Goal: Check status: Check status

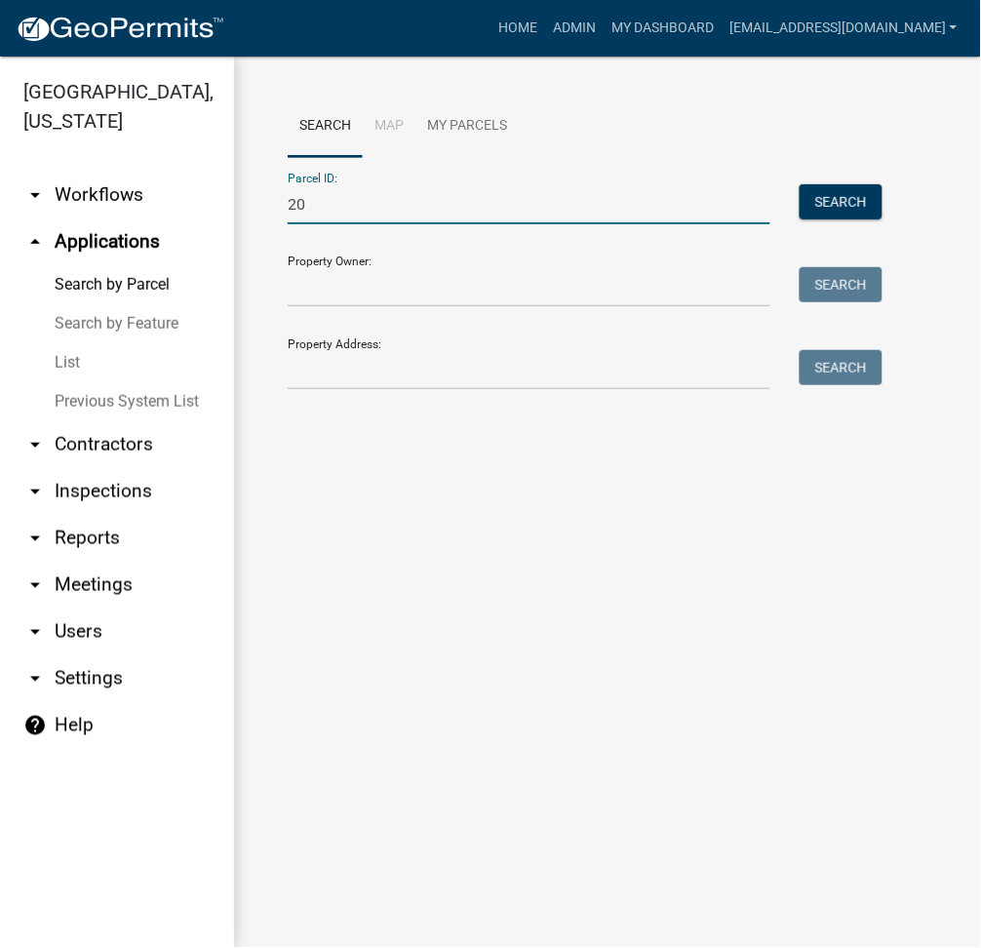
click at [337, 225] on form "Parcel ID: 20 Search Property Owner: Search Property Address: Search" at bounding box center [580, 273] width 585 height 233
click at [357, 209] on input "20" at bounding box center [529, 204] width 483 height 40
type input "2"
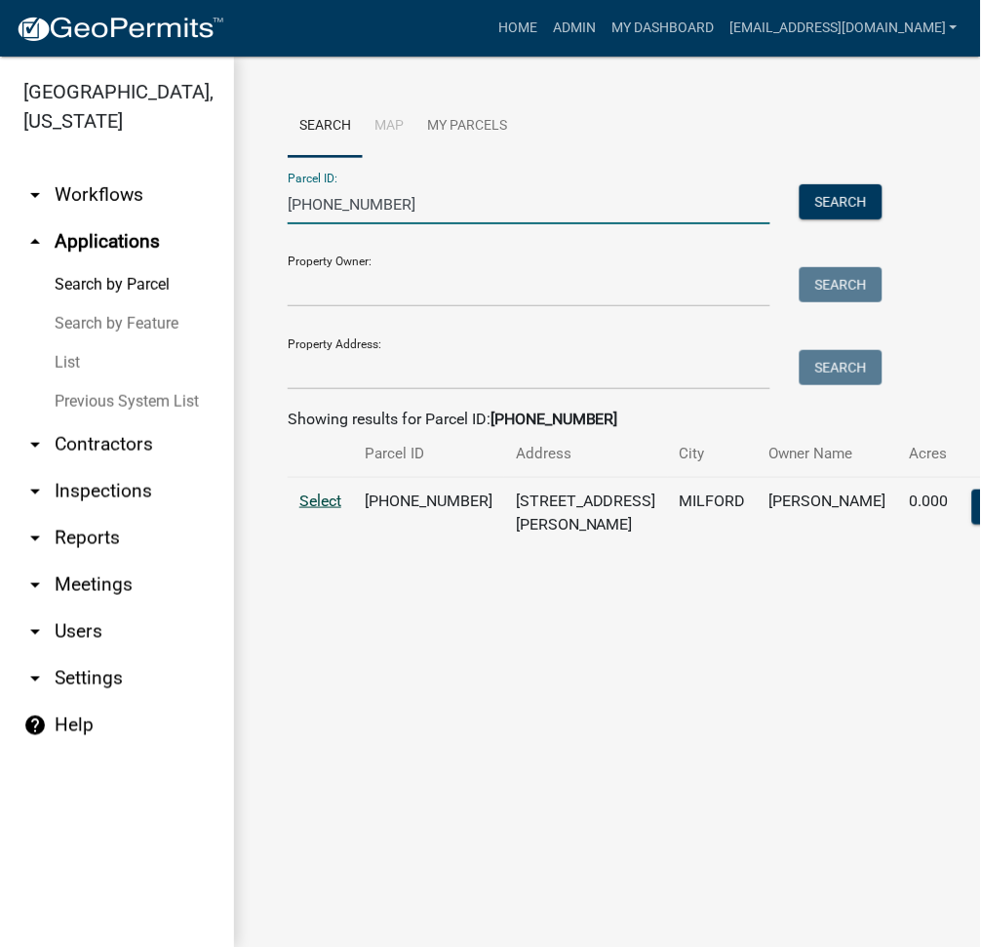
type input "[PHONE_NUMBER]"
click at [334, 510] on span "Select" at bounding box center [320, 501] width 42 height 19
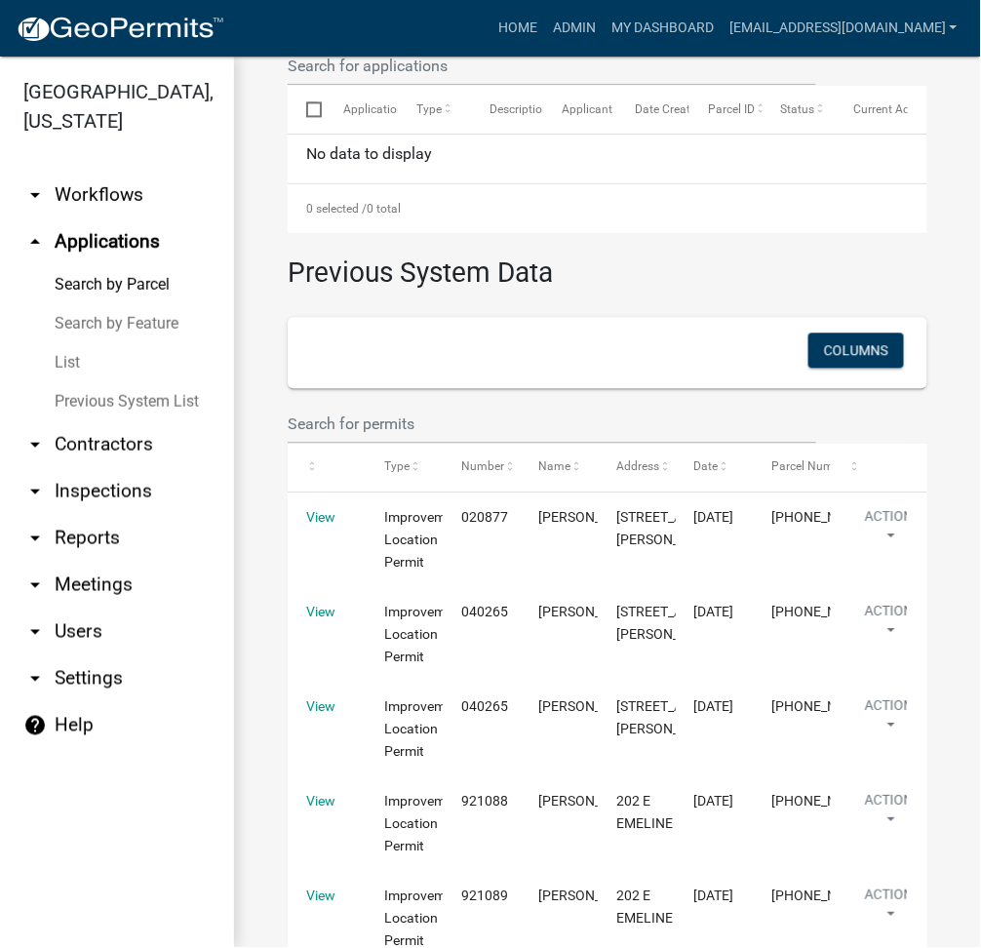
scroll to position [1008, 0]
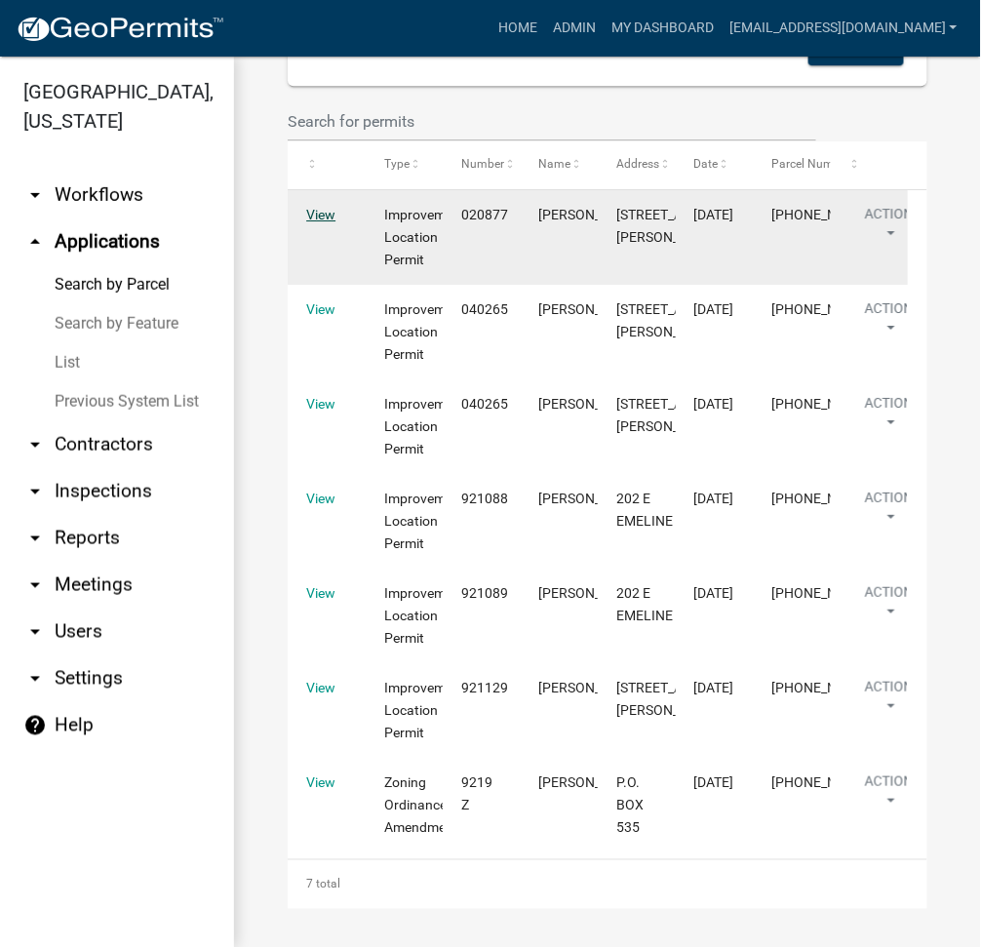
click at [315, 217] on link "View" at bounding box center [320, 215] width 29 height 16
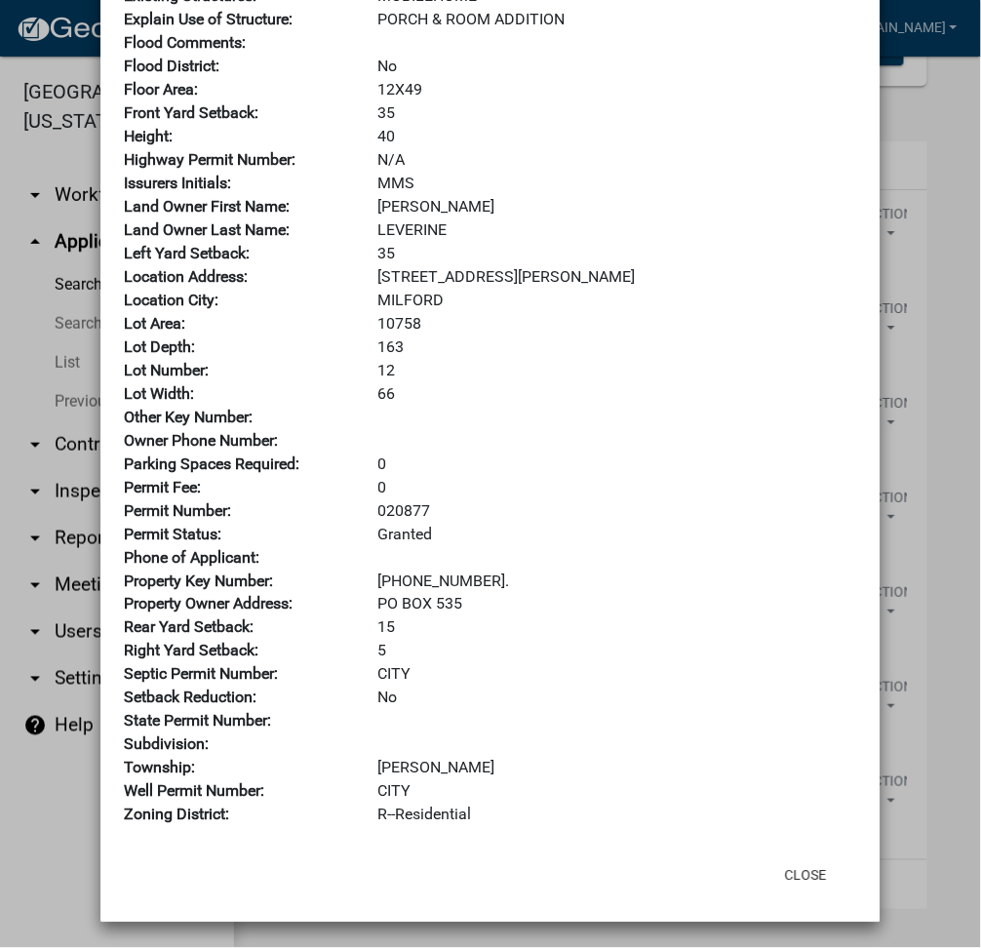
scroll to position [0, 0]
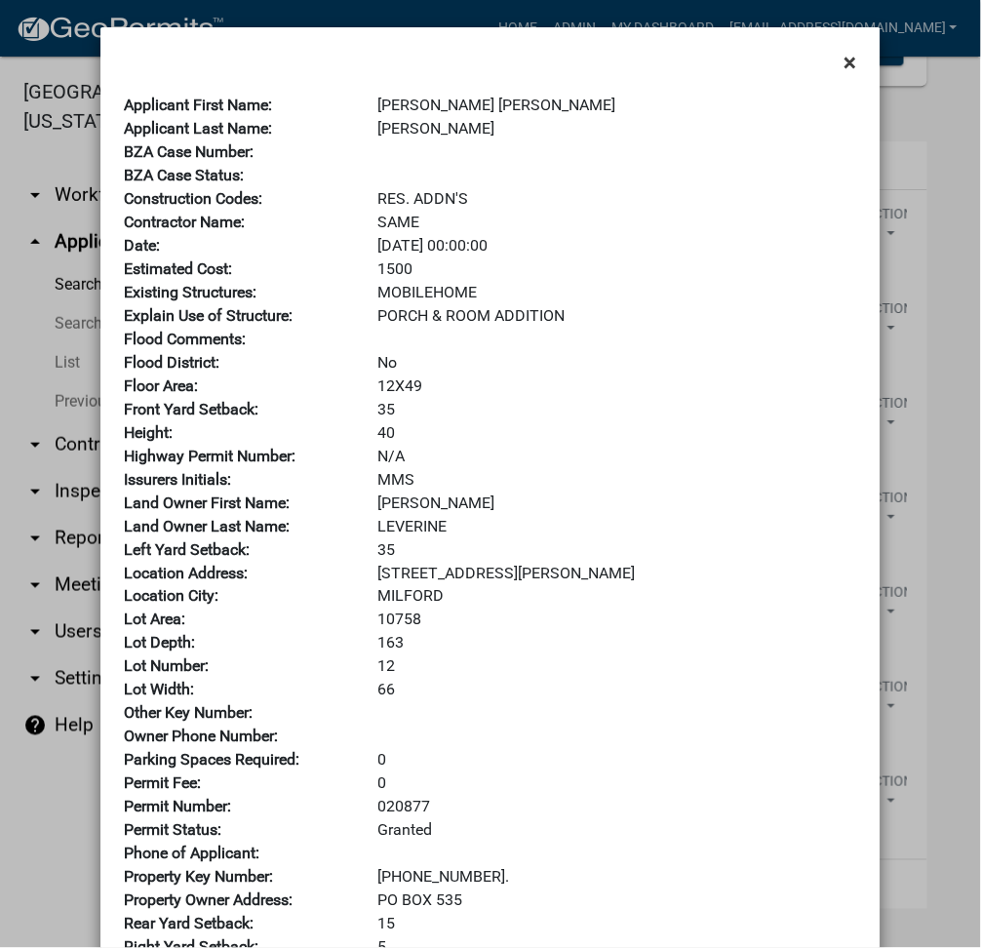
click at [845, 57] on span "×" at bounding box center [851, 62] width 13 height 27
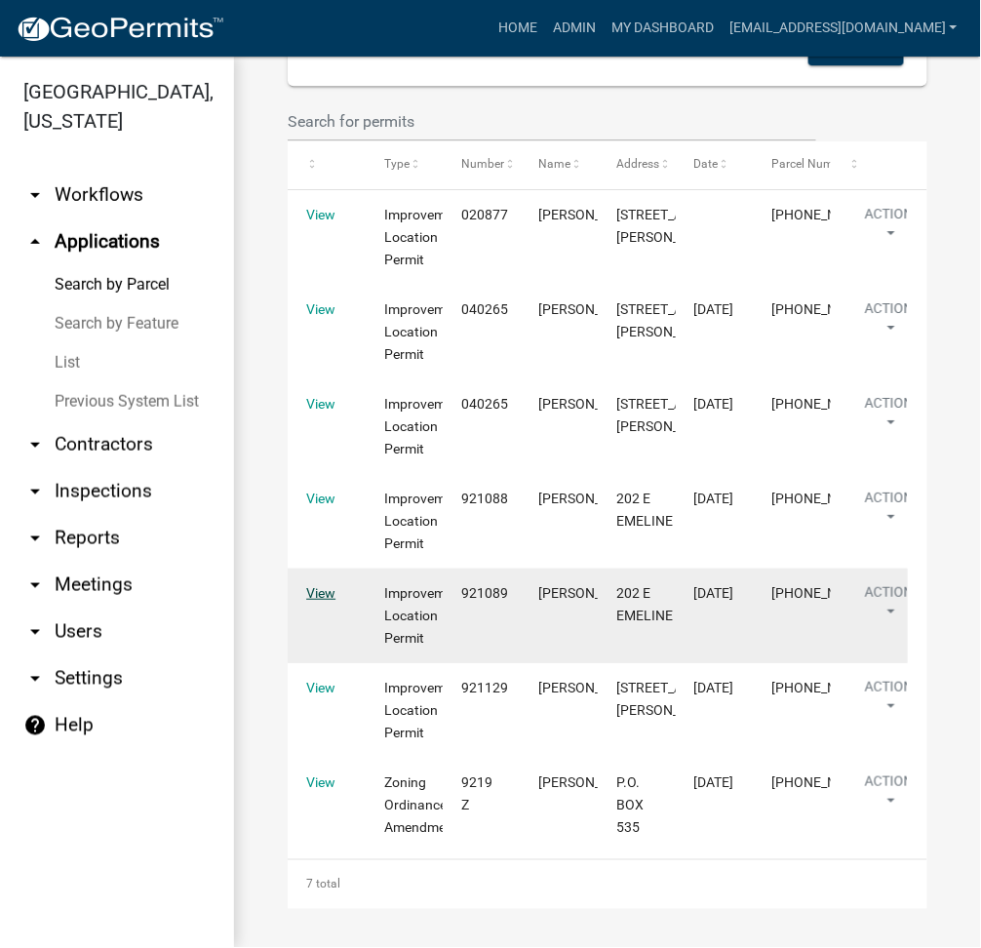
click at [326, 590] on link "View" at bounding box center [320, 593] width 29 height 16
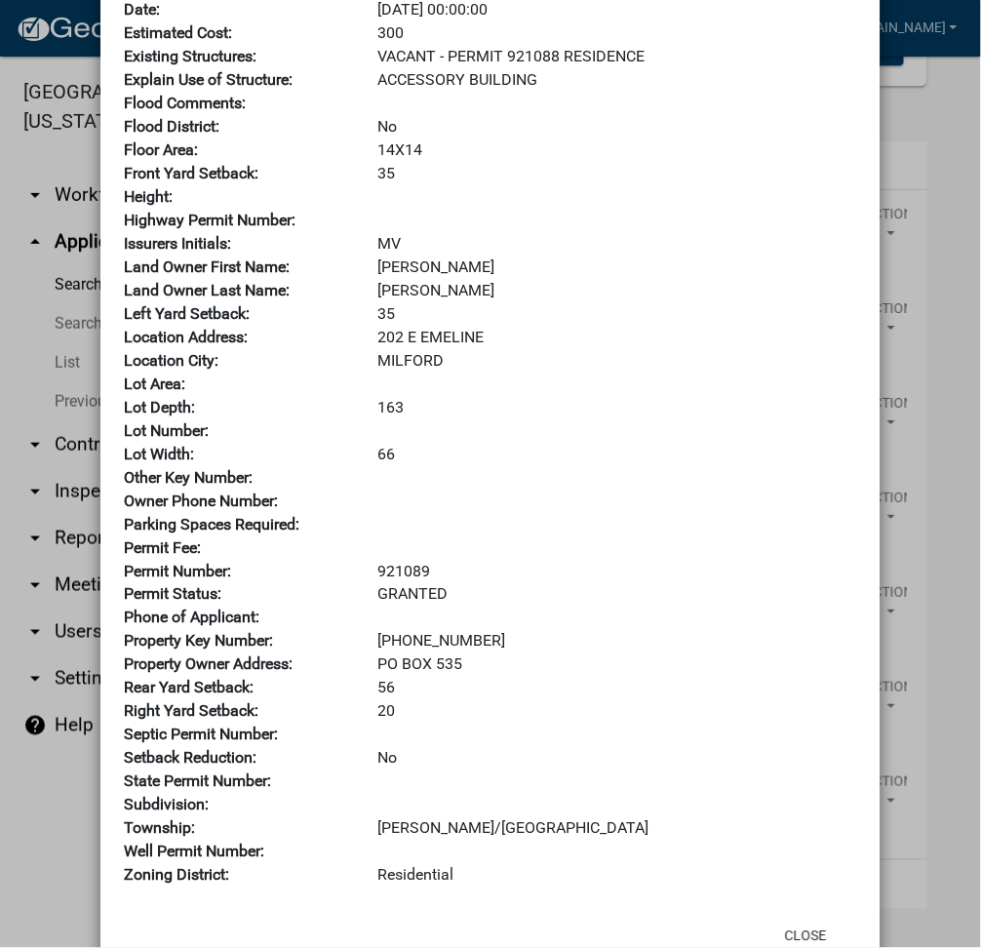
scroll to position [297, 0]
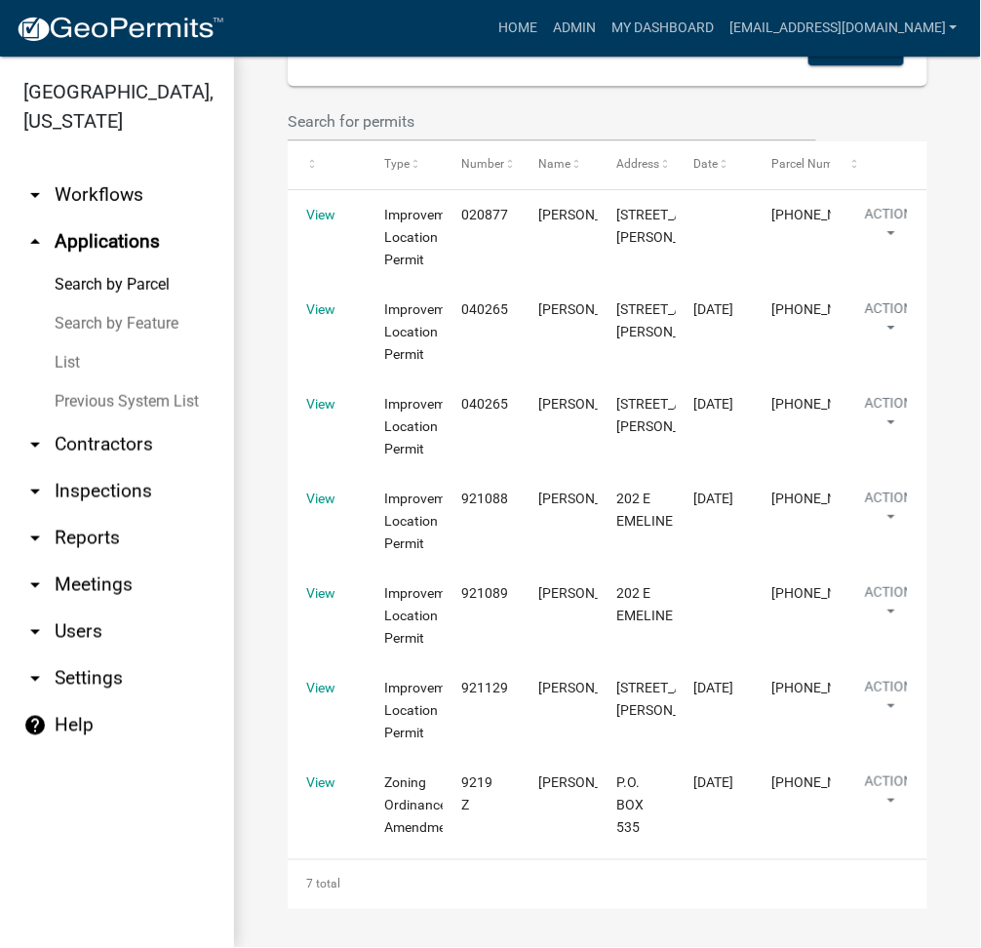
scroll to position [1009, 0]
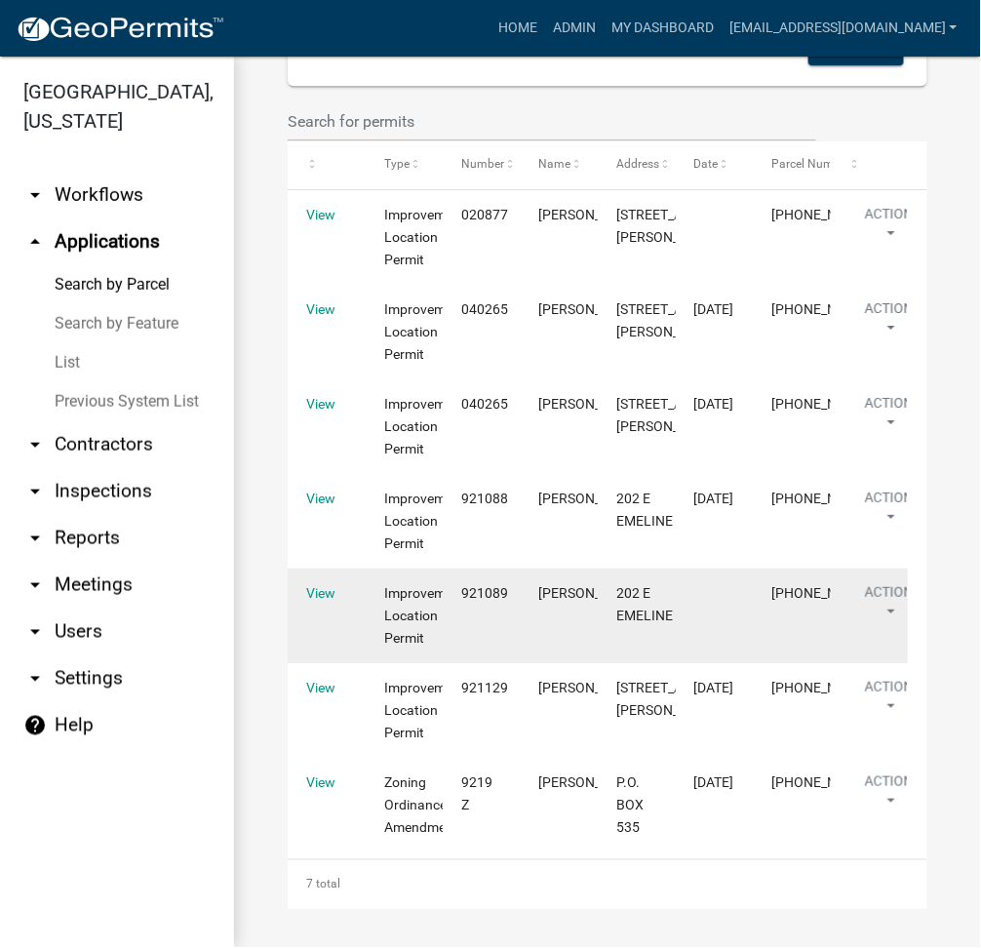
click at [380, 605] on datatable-body-cell "Improvement Location Permit" at bounding box center [405, 616] width 78 height 95
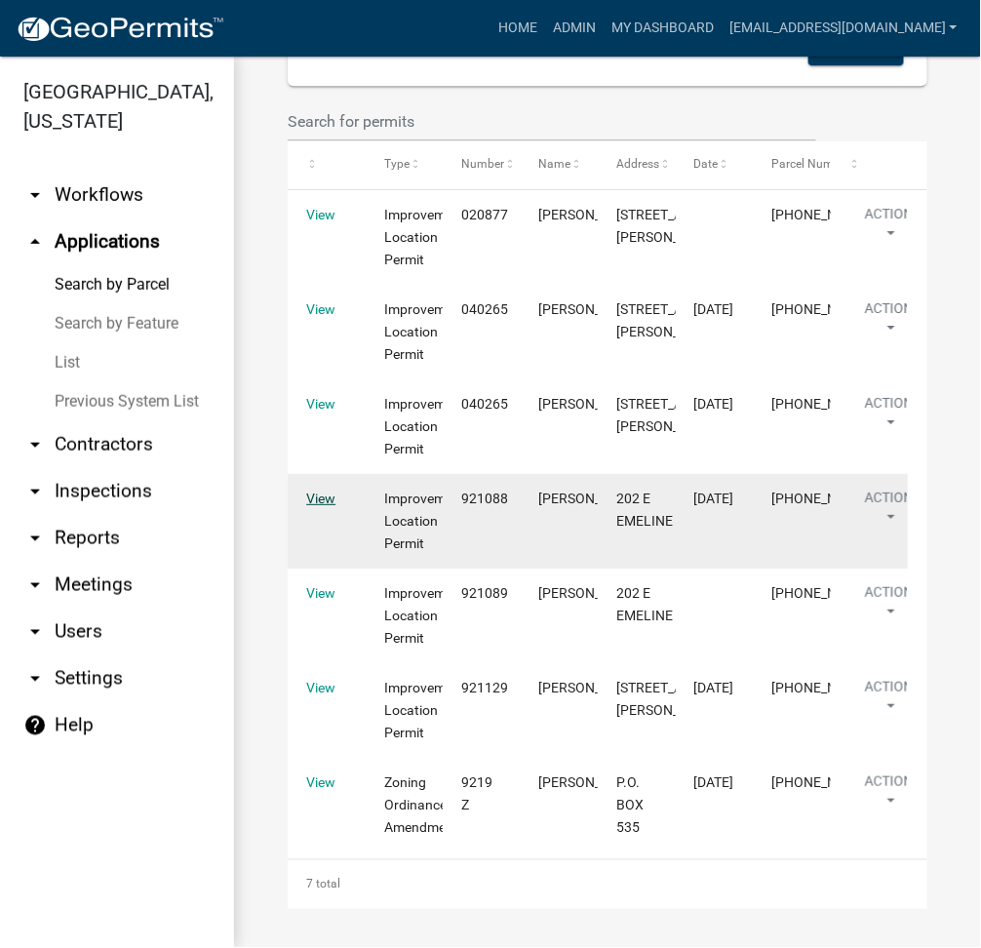
click at [318, 503] on link "View" at bounding box center [320, 499] width 29 height 16
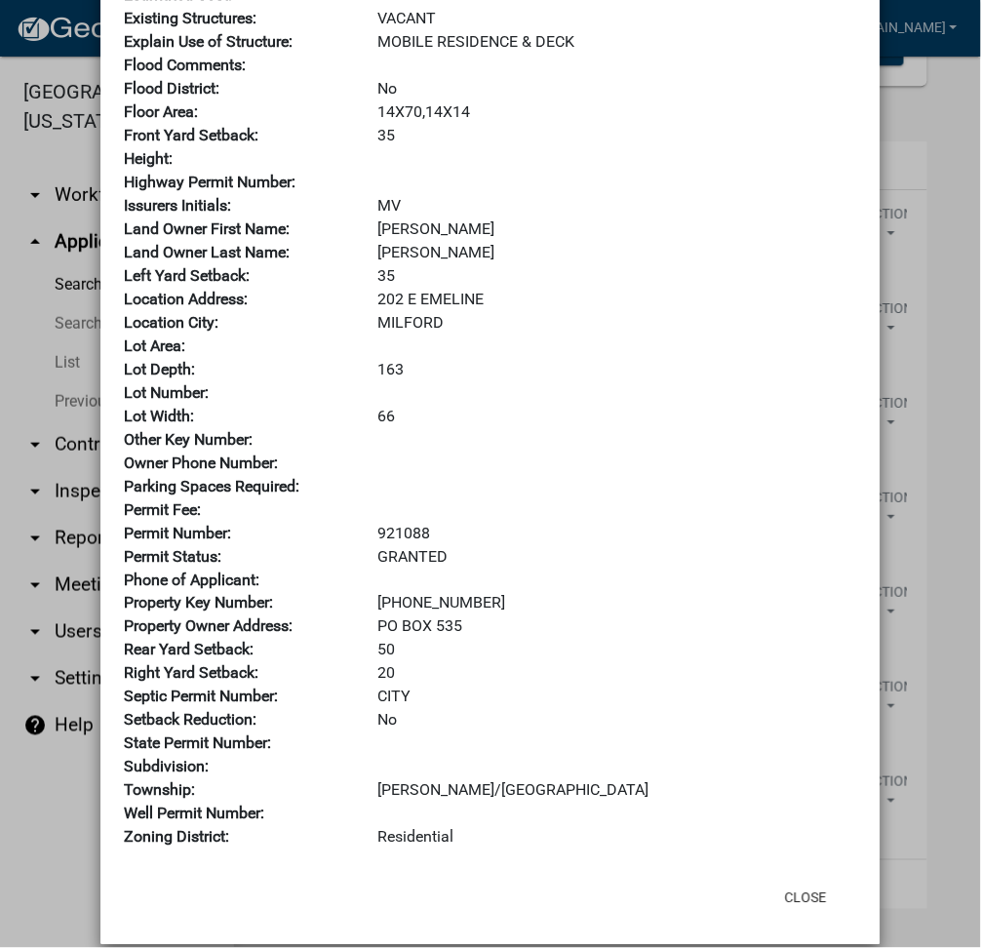
scroll to position [297, 0]
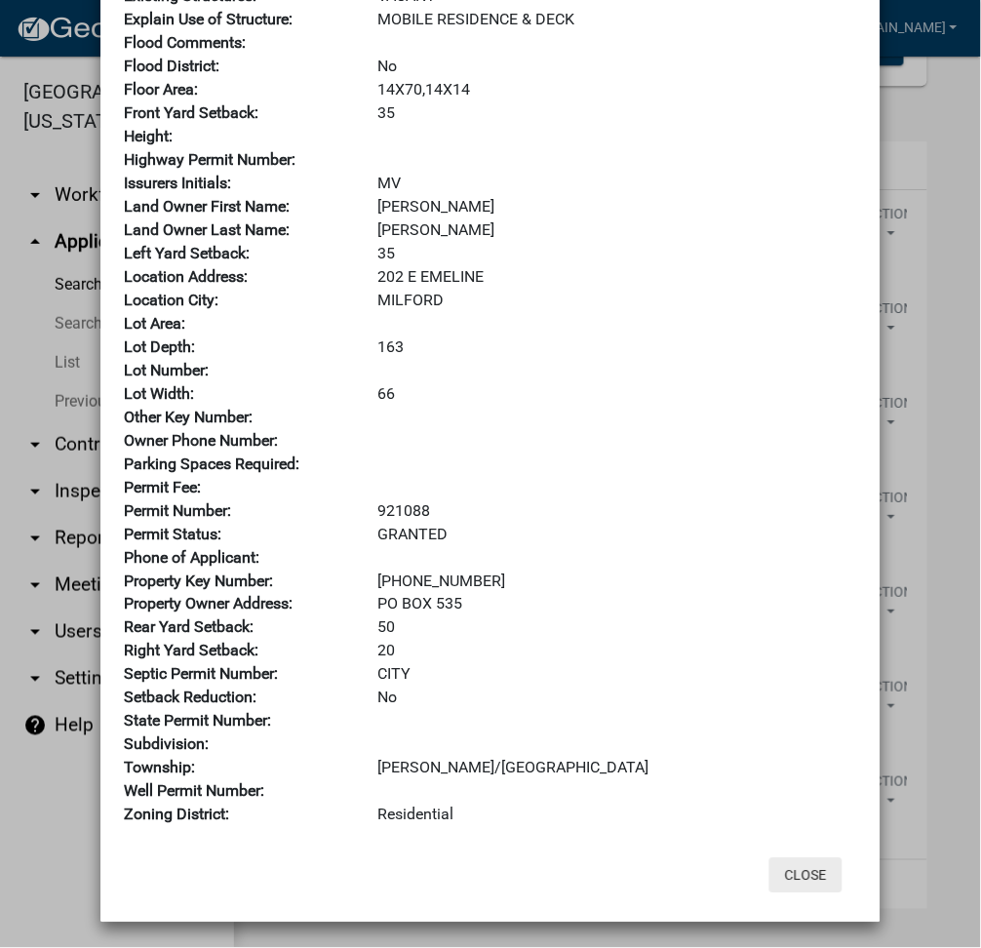
click at [793, 883] on button "Close" at bounding box center [806, 875] width 73 height 35
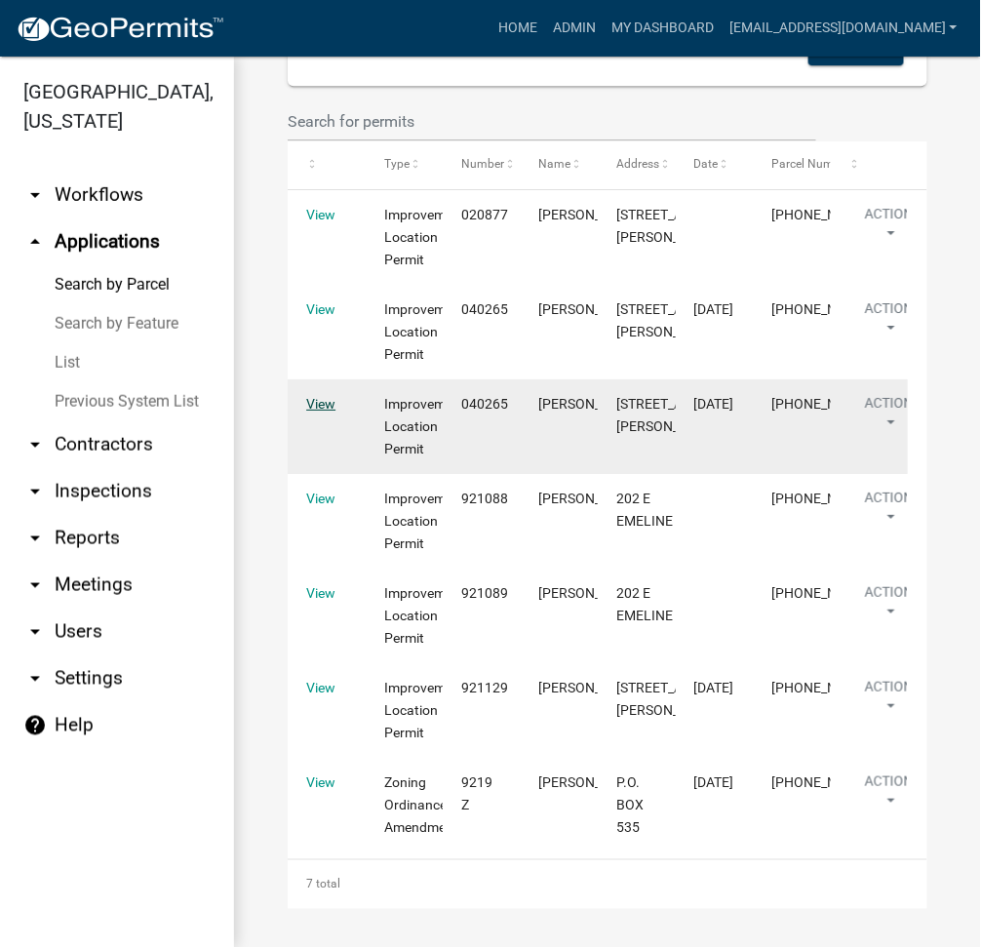
click at [330, 403] on link "View" at bounding box center [320, 404] width 29 height 16
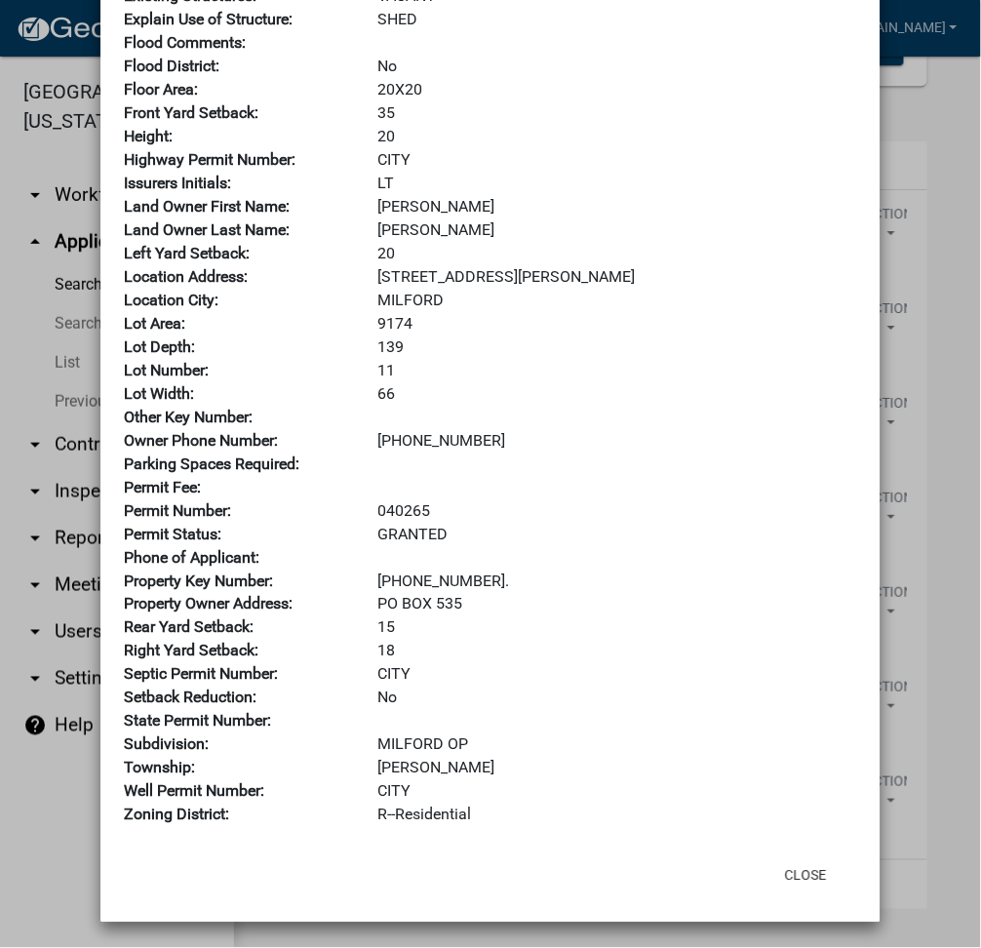
scroll to position [0, 0]
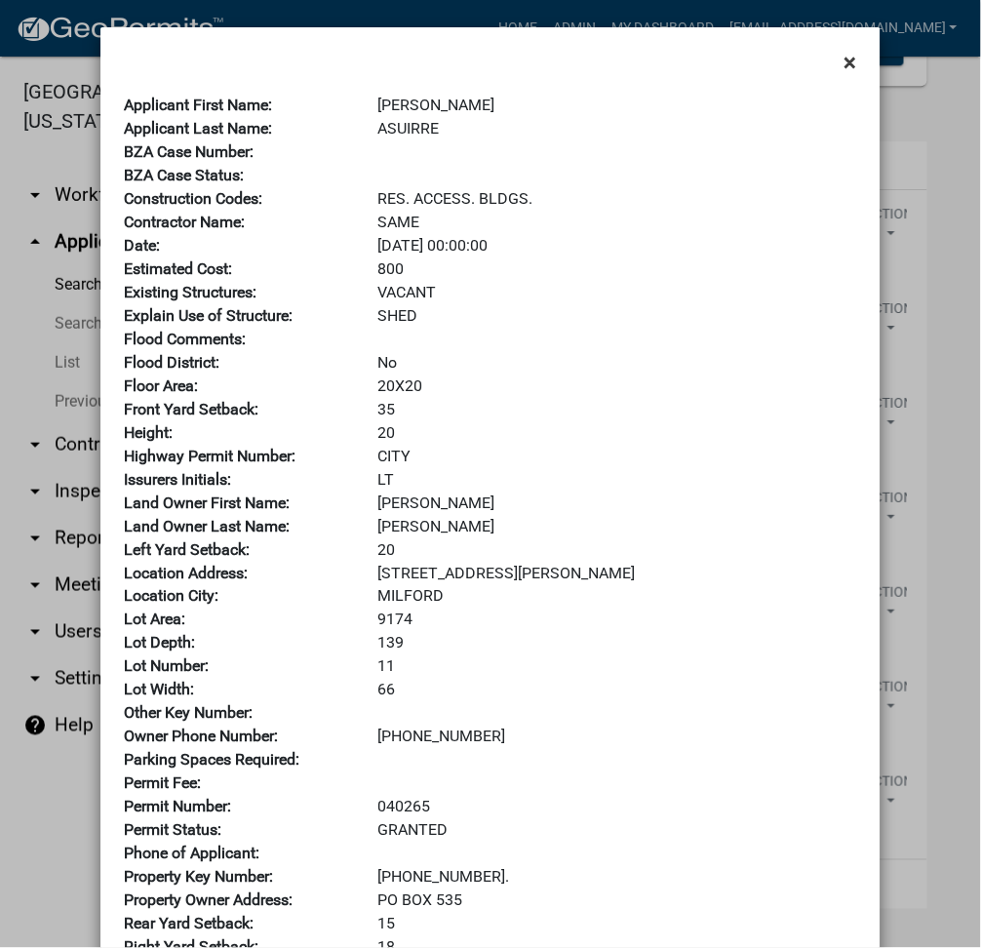
click at [845, 57] on span "×" at bounding box center [851, 62] width 13 height 27
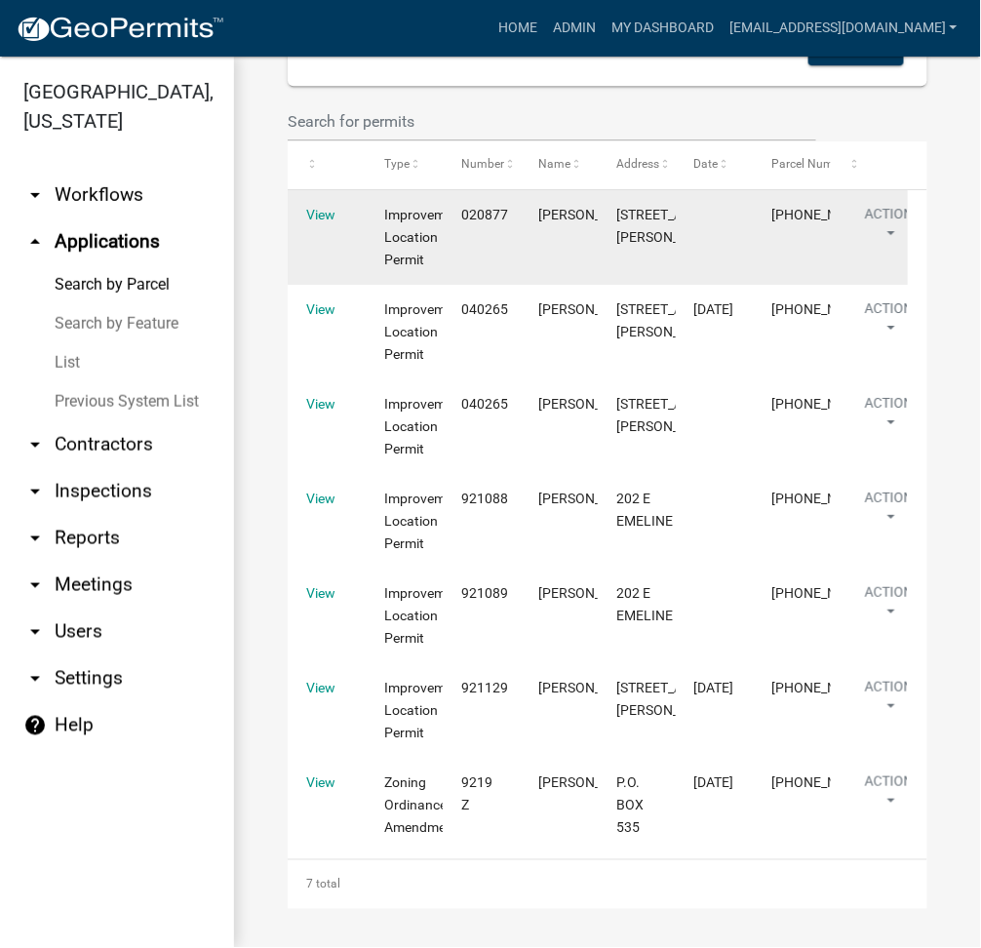
click at [298, 226] on datatable-body-cell "View" at bounding box center [327, 237] width 78 height 95
click at [316, 207] on link "View" at bounding box center [320, 215] width 29 height 16
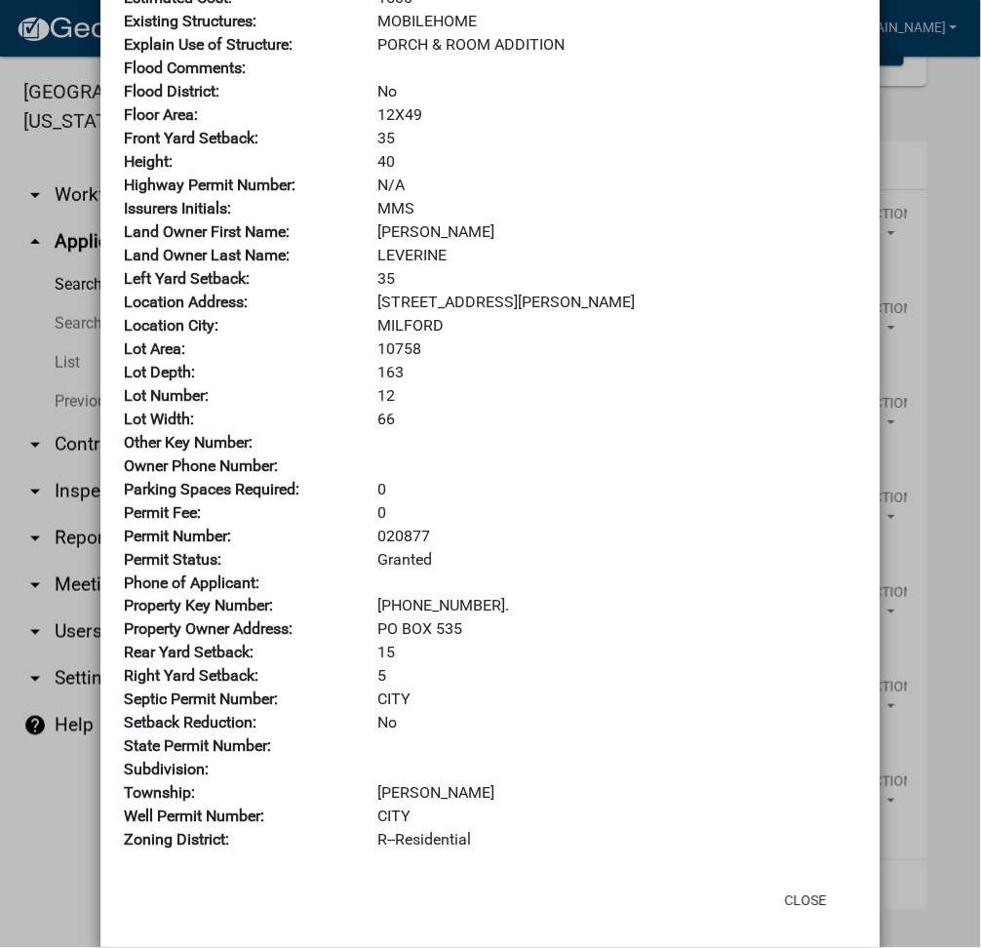
scroll to position [297, 0]
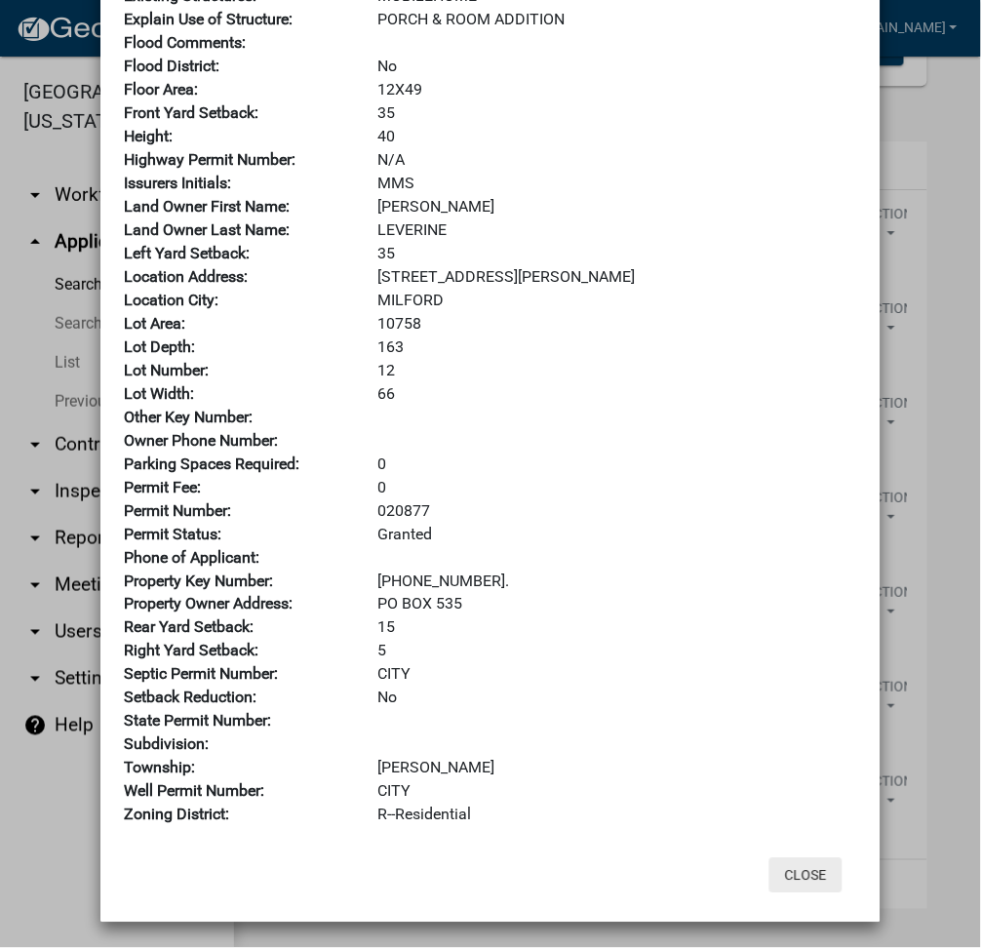
click at [791, 874] on button "Close" at bounding box center [806, 875] width 73 height 35
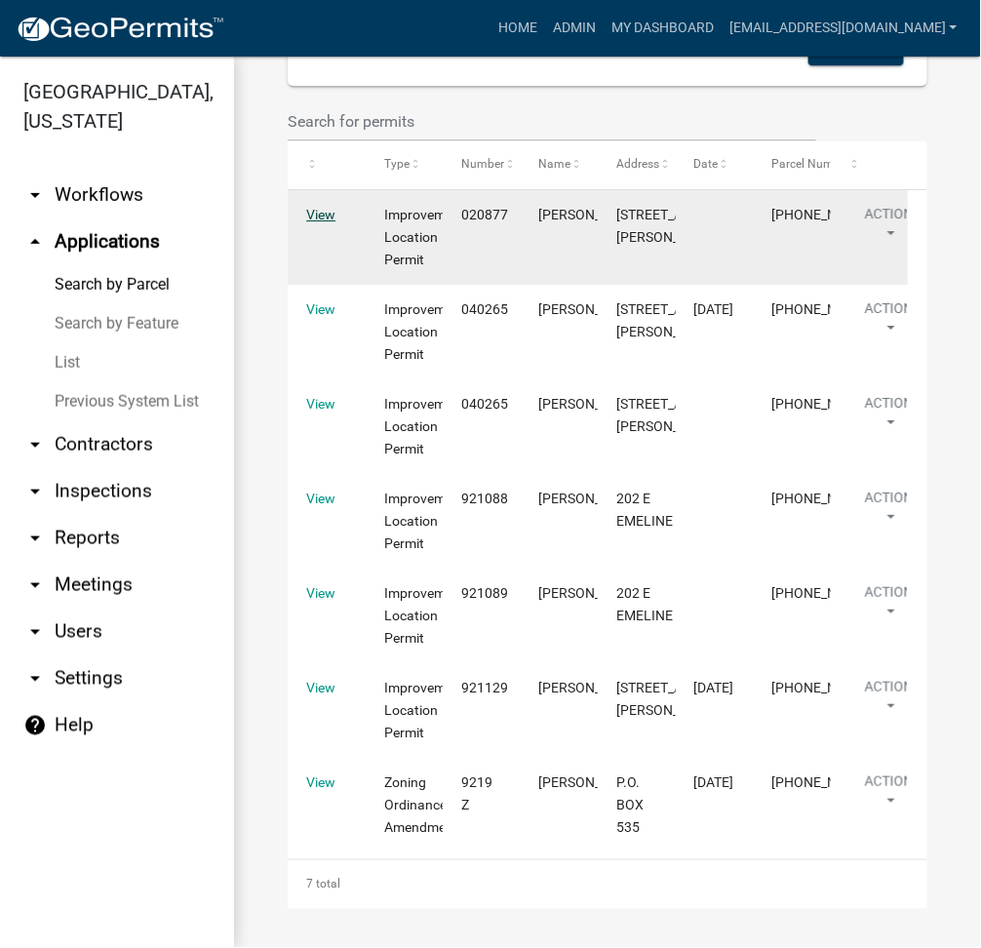
click at [326, 212] on link "View" at bounding box center [320, 215] width 29 height 16
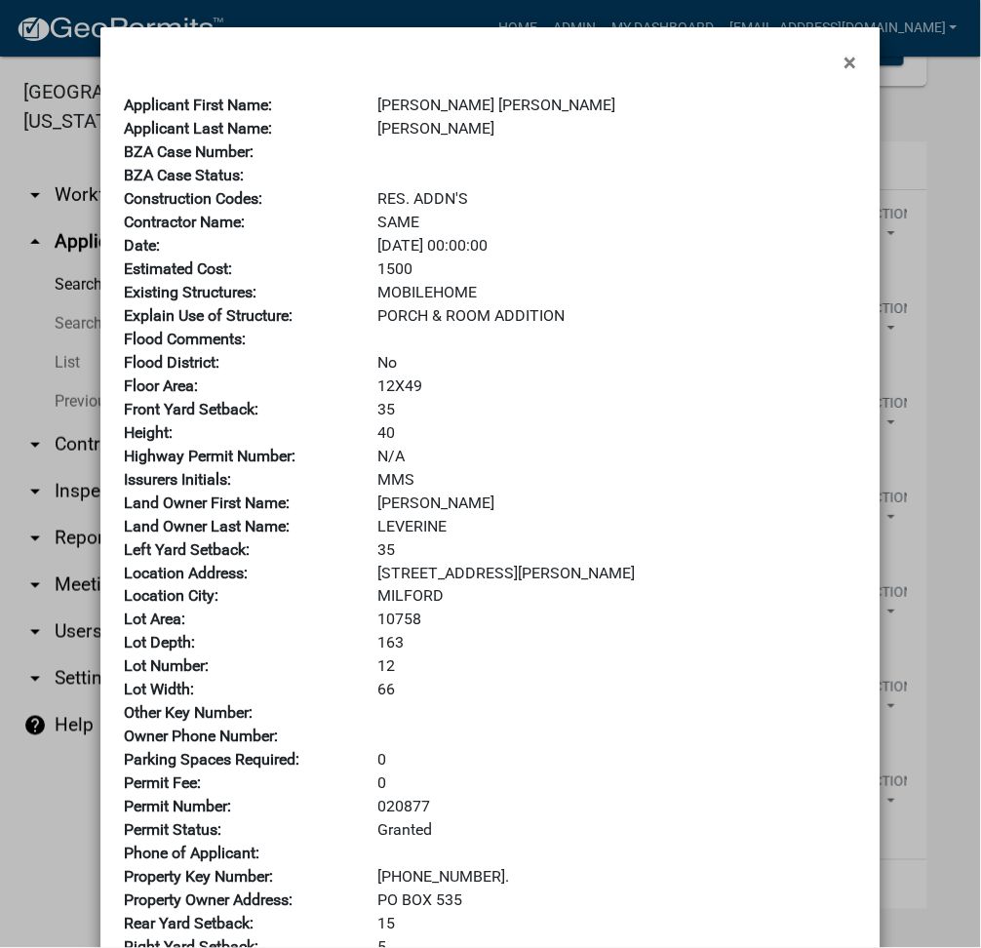
click at [914, 171] on ngb-modal-window "× Applicant First Name: [PERSON_NAME] [PERSON_NAME] Applicant Last Name: [PERSO…" at bounding box center [490, 474] width 981 height 948
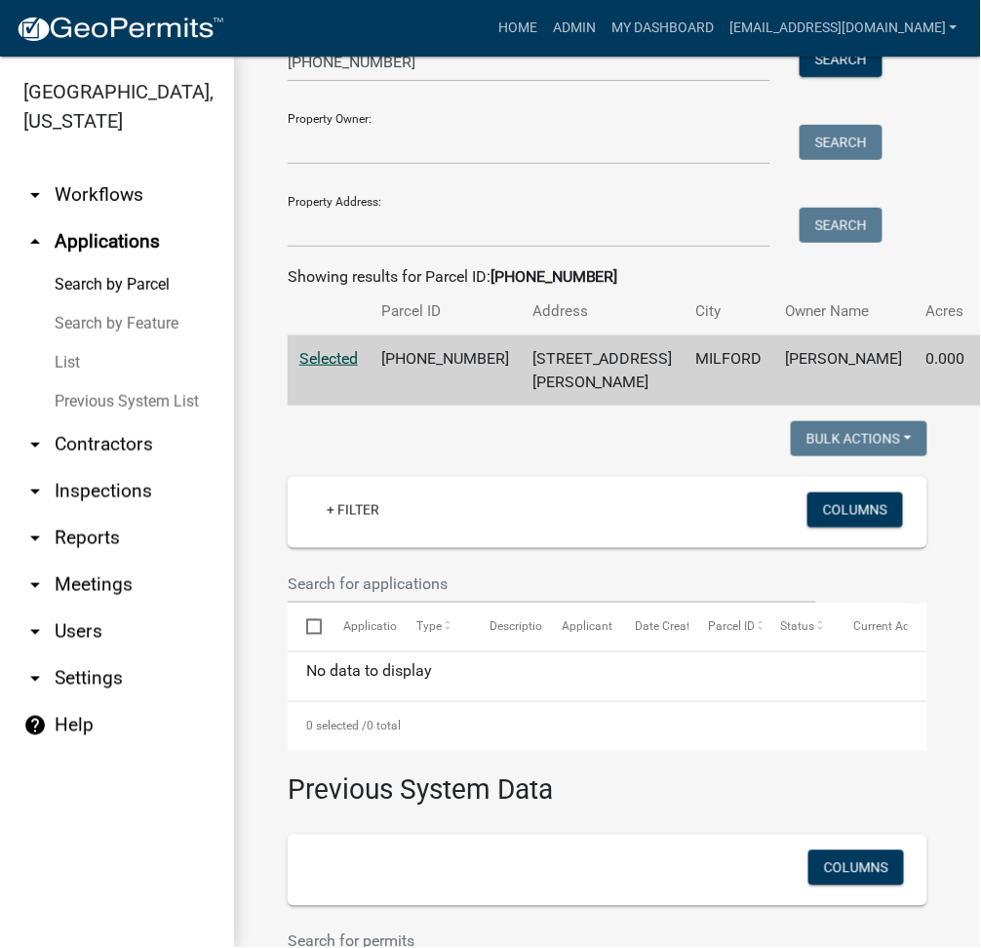
scroll to position [0, 0]
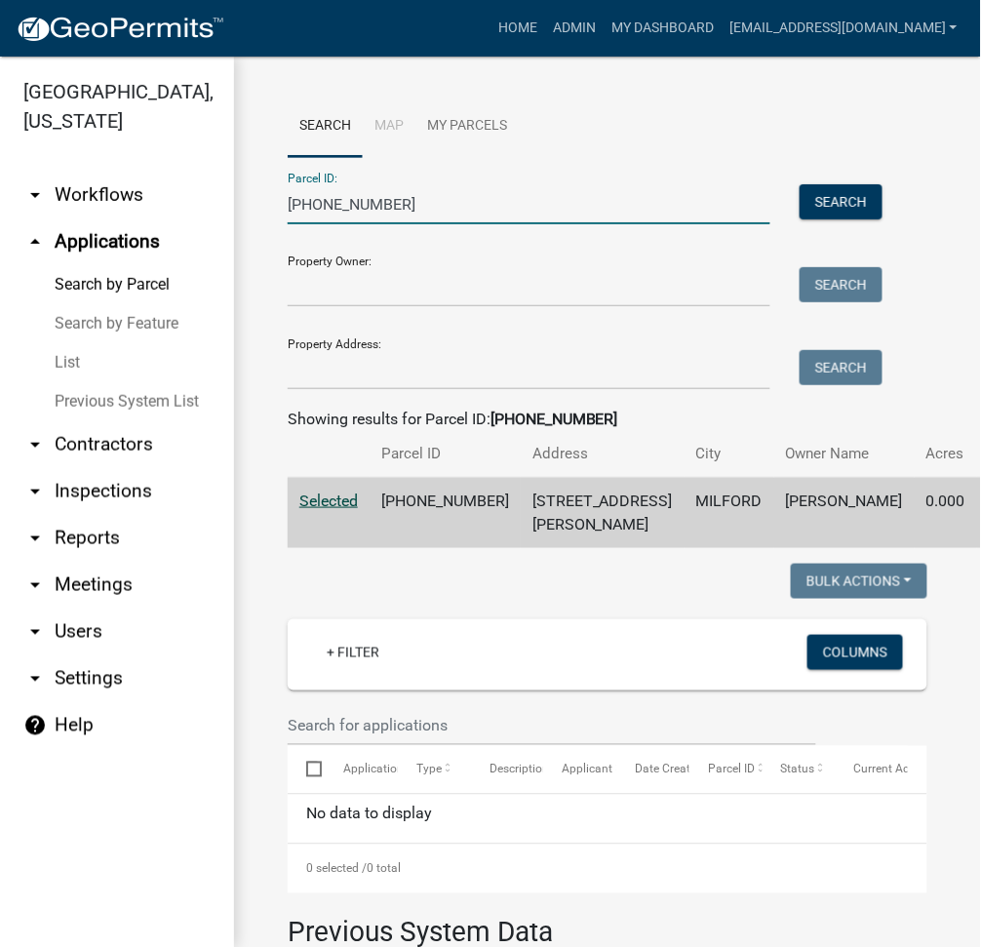
click at [323, 205] on input "[PHONE_NUMBER]" at bounding box center [529, 204] width 483 height 40
click at [322, 204] on input "[PHONE_NUMBER]" at bounding box center [529, 204] width 483 height 40
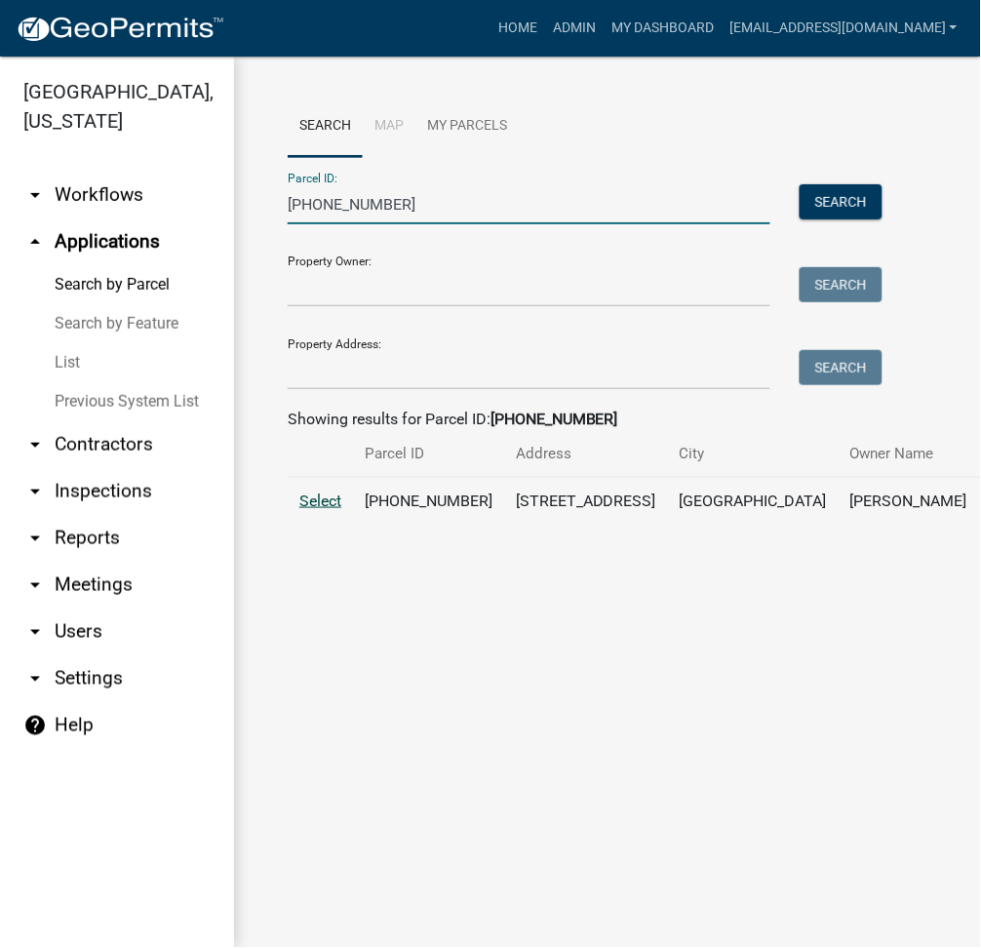
type input "[PHONE_NUMBER]"
click at [339, 510] on span "Select" at bounding box center [320, 501] width 42 height 19
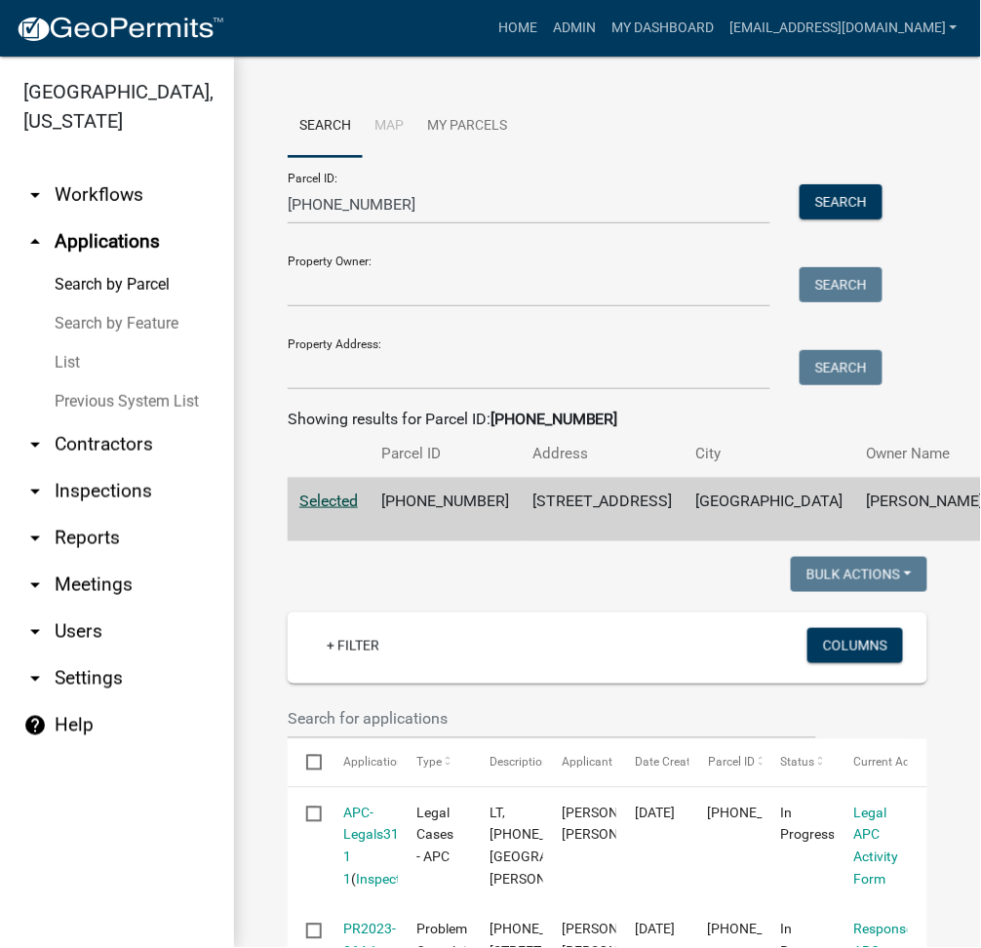
scroll to position [693, 0]
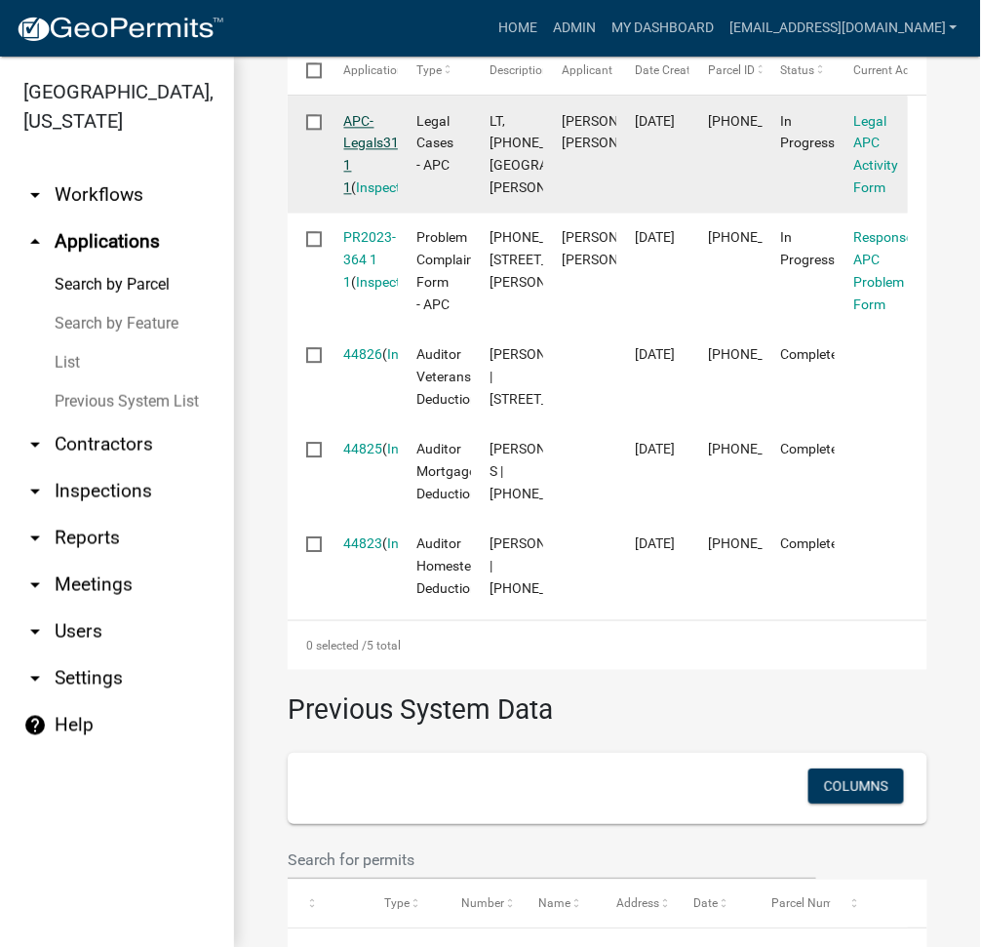
click at [352, 191] on link "APC-Legals312524 1 1" at bounding box center [387, 154] width 87 height 82
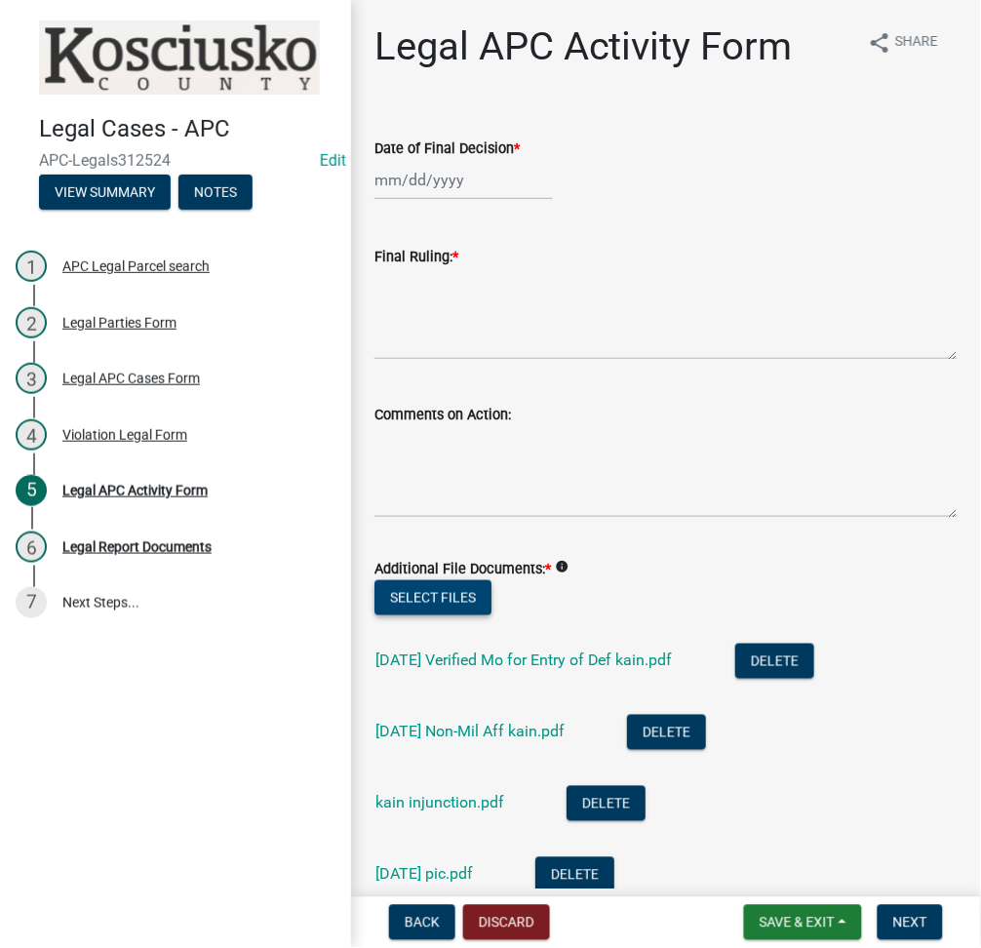
click at [442, 593] on button "Select files" at bounding box center [433, 597] width 117 height 35
click at [792, 909] on button "Save & Exit" at bounding box center [803, 922] width 118 height 35
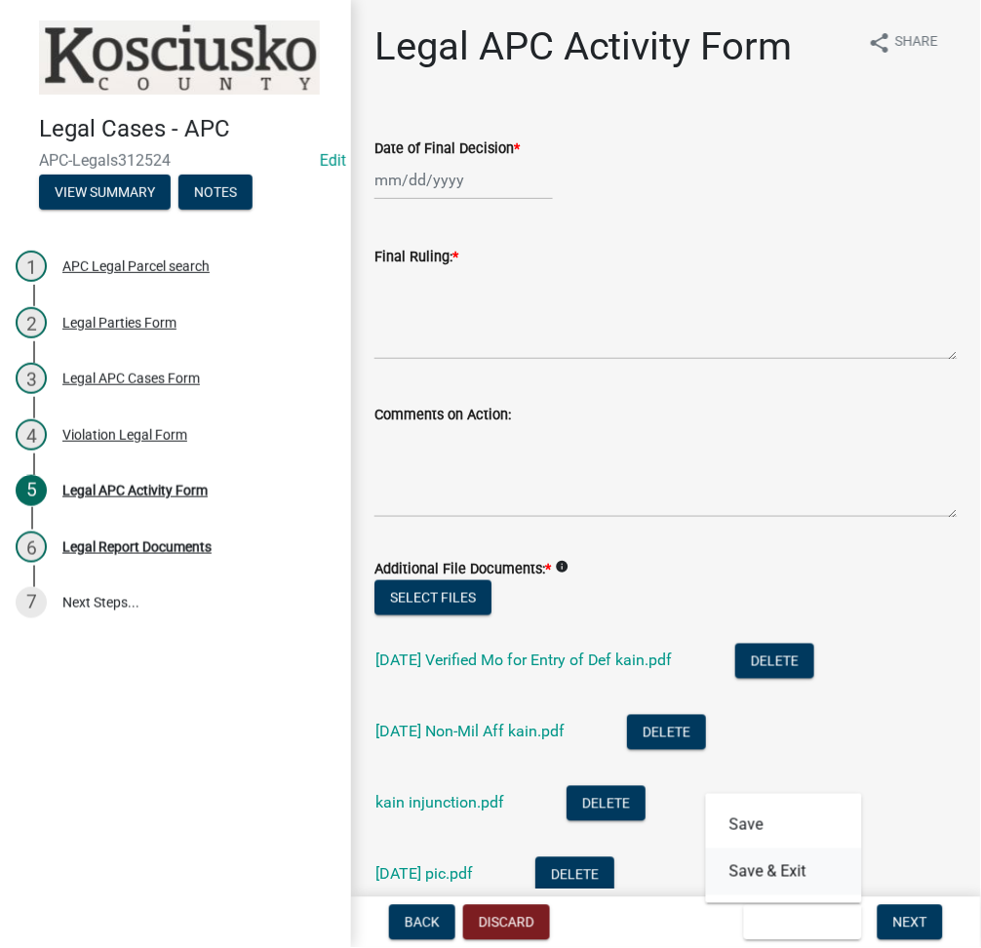
click at [790, 881] on button "Save & Exit" at bounding box center [784, 872] width 156 height 47
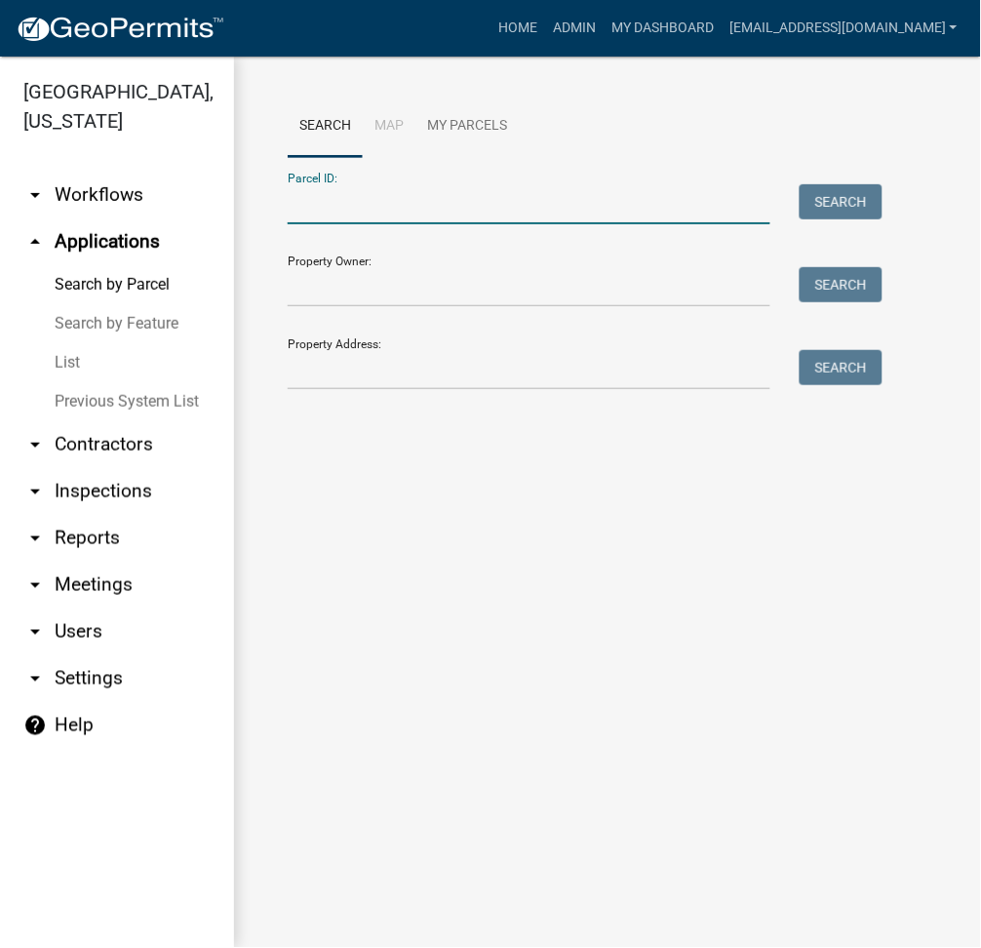
click at [368, 208] on input "Parcel ID:" at bounding box center [529, 204] width 483 height 40
type input "[PHONE_NUMBER].b"
click at [847, 204] on button "Search" at bounding box center [841, 201] width 83 height 35
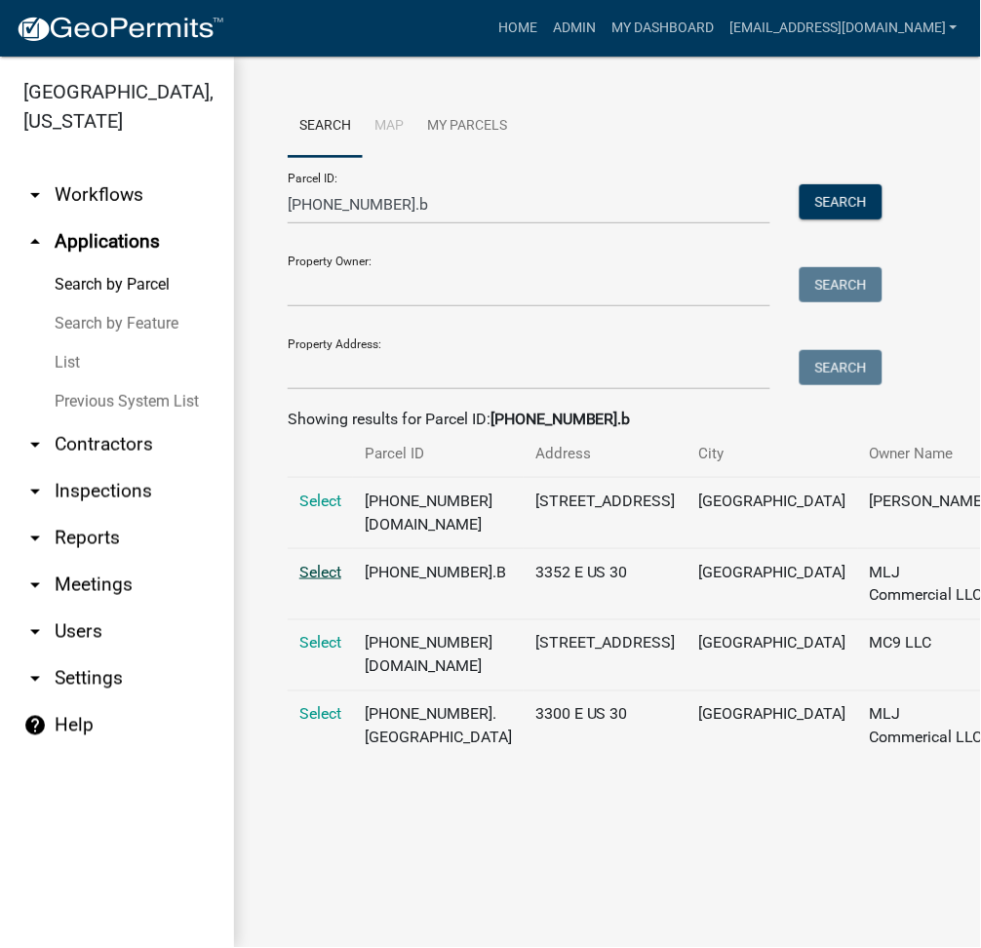
click at [309, 581] on span "Select" at bounding box center [320, 572] width 42 height 19
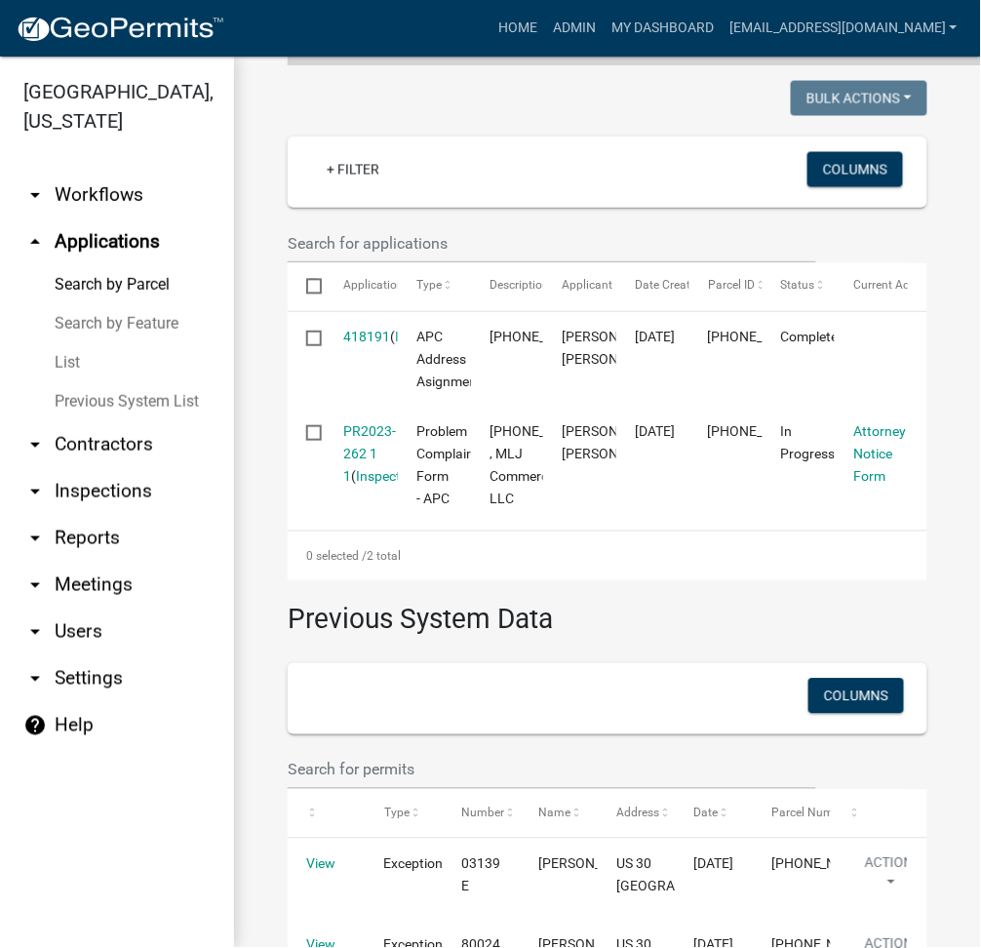
scroll to position [693, 0]
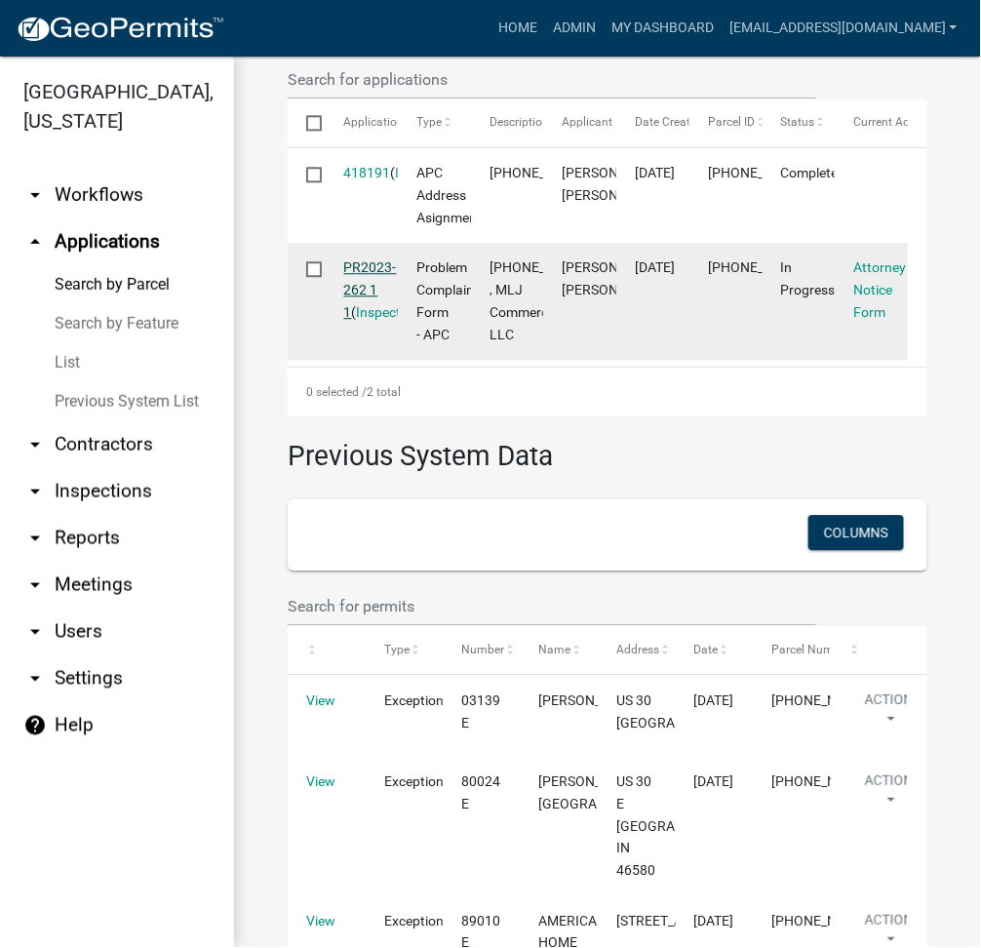
click at [368, 262] on link "PR2023-262 1 1" at bounding box center [370, 289] width 53 height 60
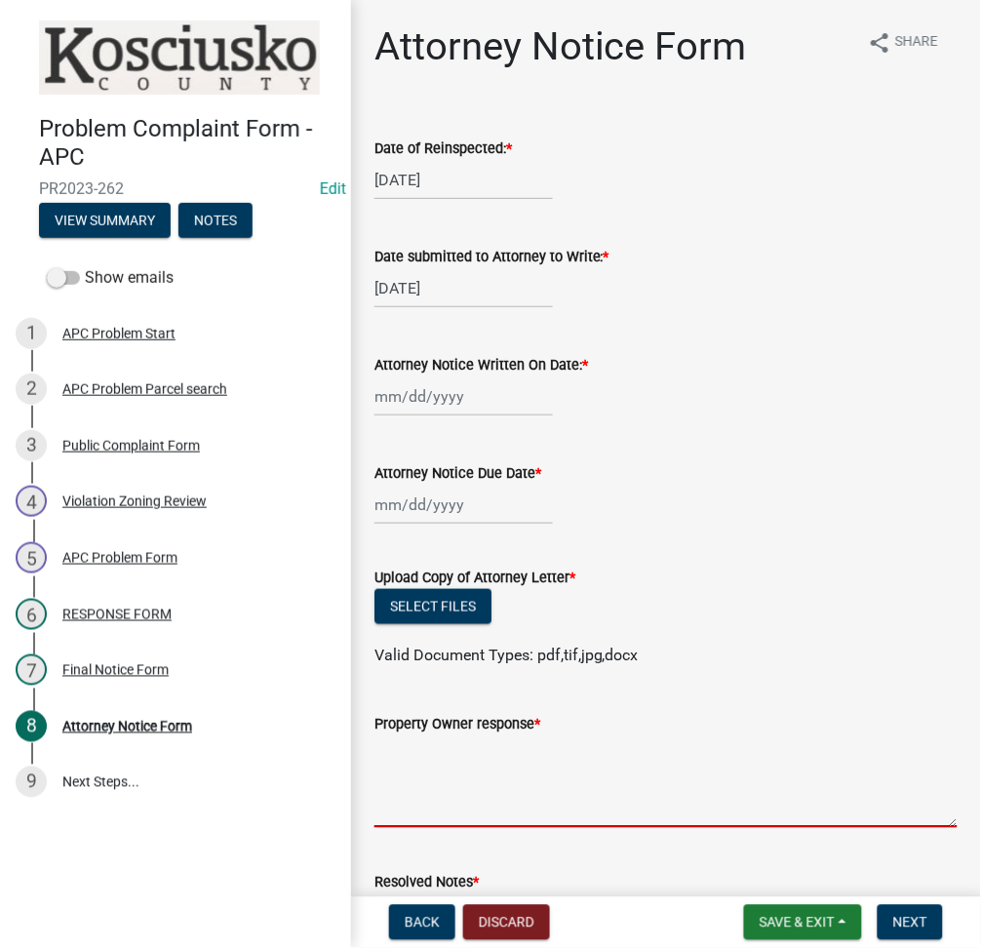
click at [442, 743] on textarea "Property Owner response *" at bounding box center [666, 783] width 583 height 92
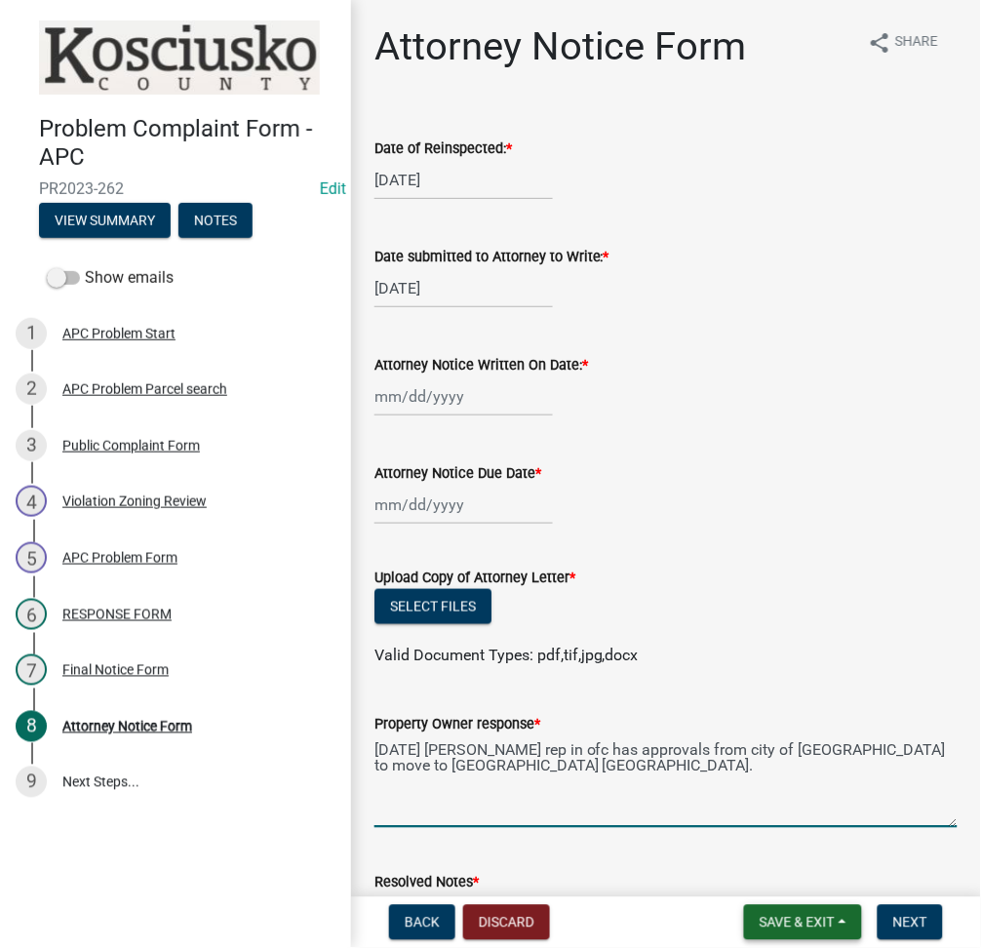
type textarea "[DATE] [PERSON_NAME] rep in ofc has approvals from city of [GEOGRAPHIC_DATA] to…"
click at [800, 915] on span "Save & Exit" at bounding box center [797, 923] width 75 height 16
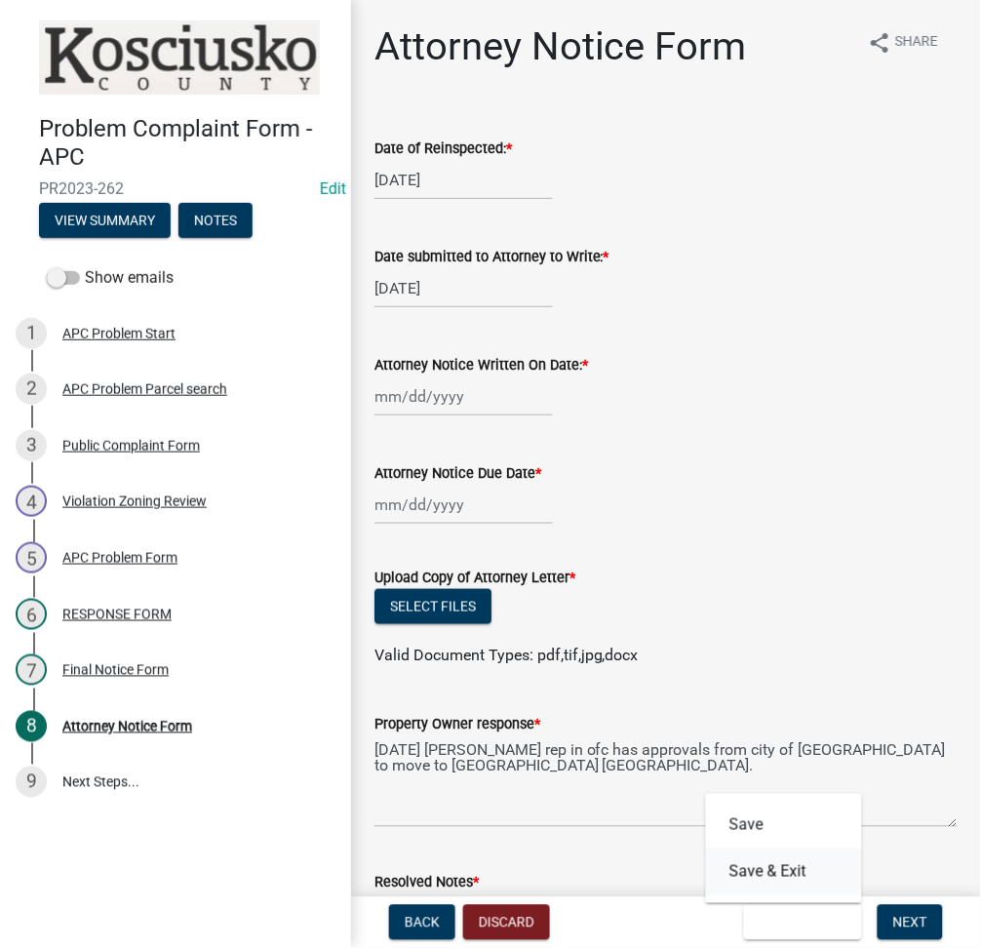
click at [775, 871] on button "Save & Exit" at bounding box center [784, 872] width 156 height 47
